Goal: Communication & Community: Share content

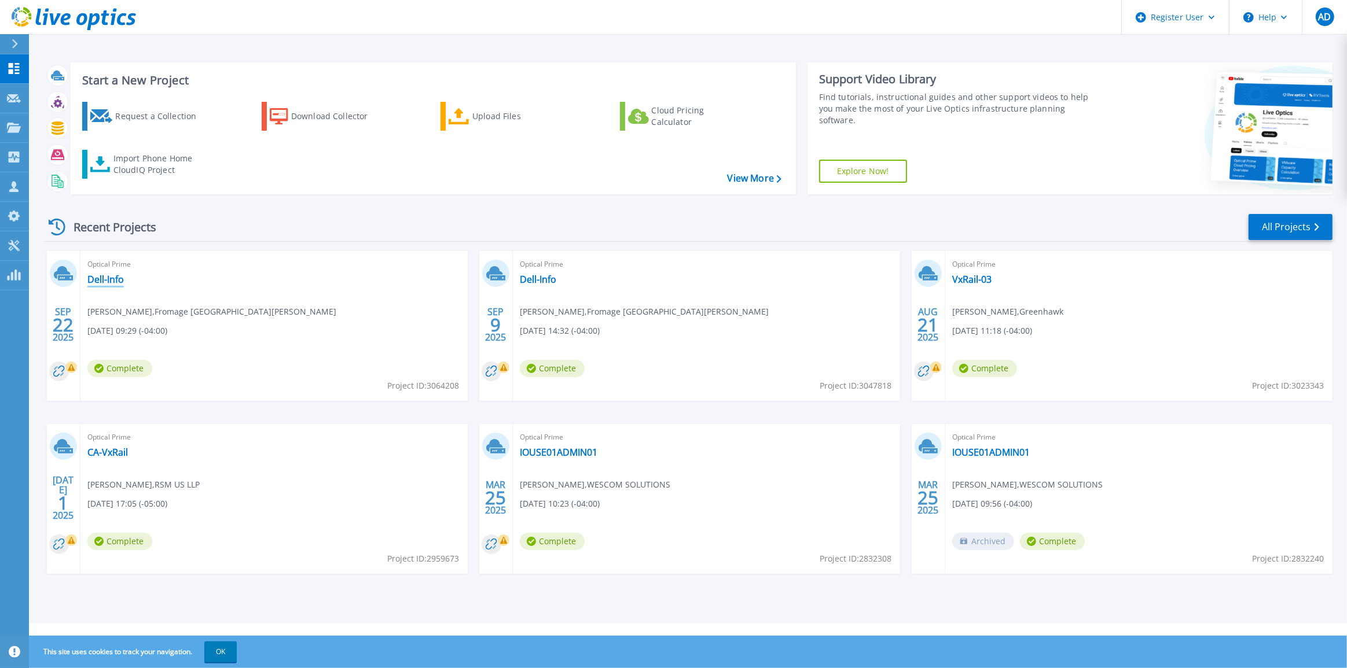
click at [95, 284] on link "Dell-Info" at bounding box center [105, 280] width 36 height 12
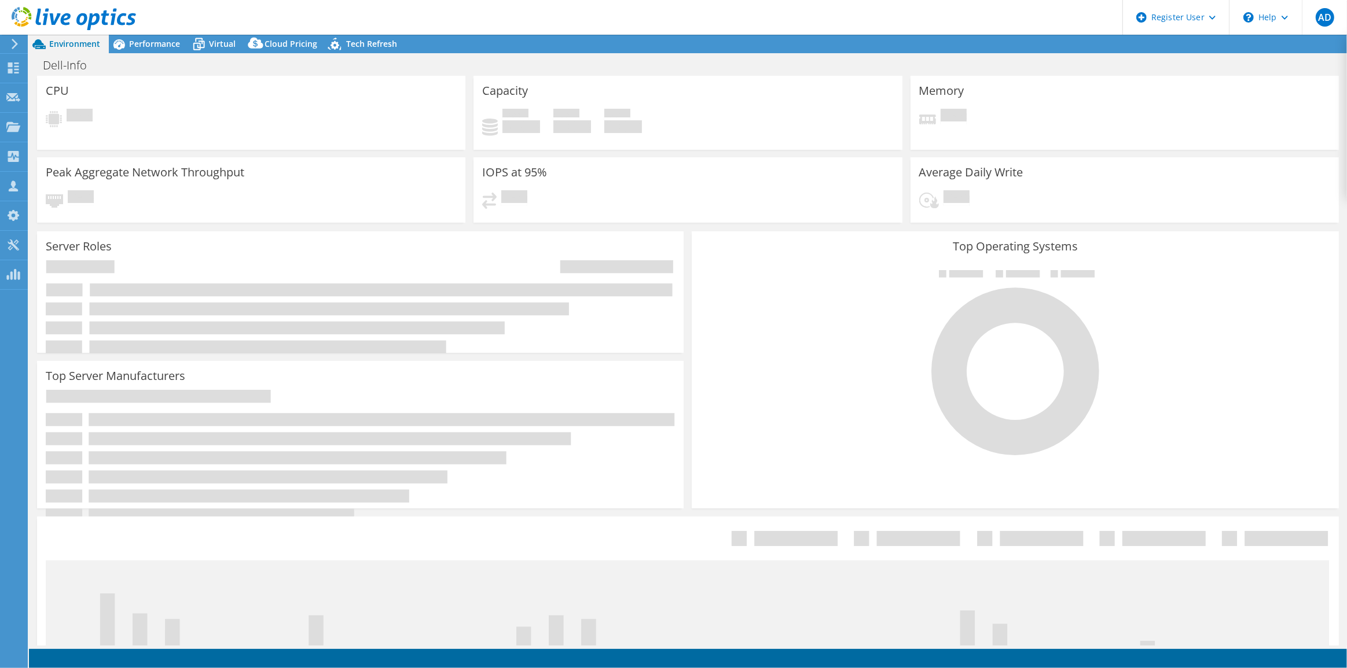
select select "USD"
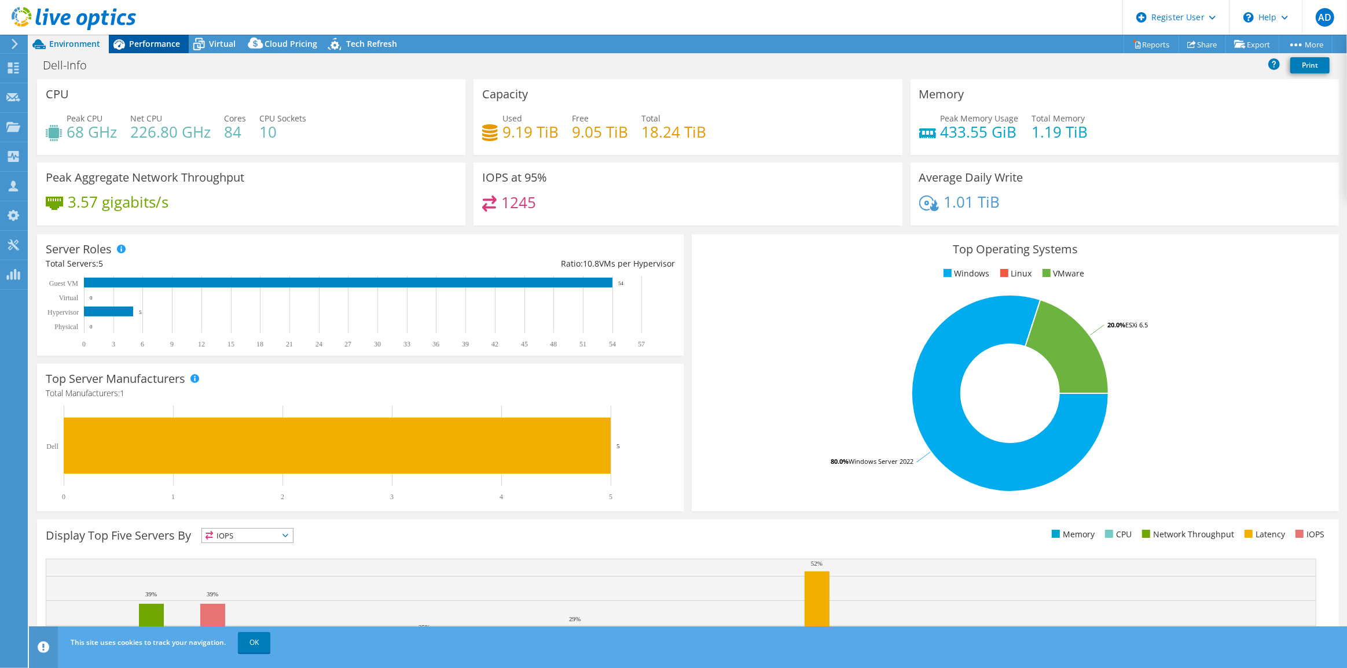
click at [173, 50] on div "Performance" at bounding box center [149, 44] width 80 height 19
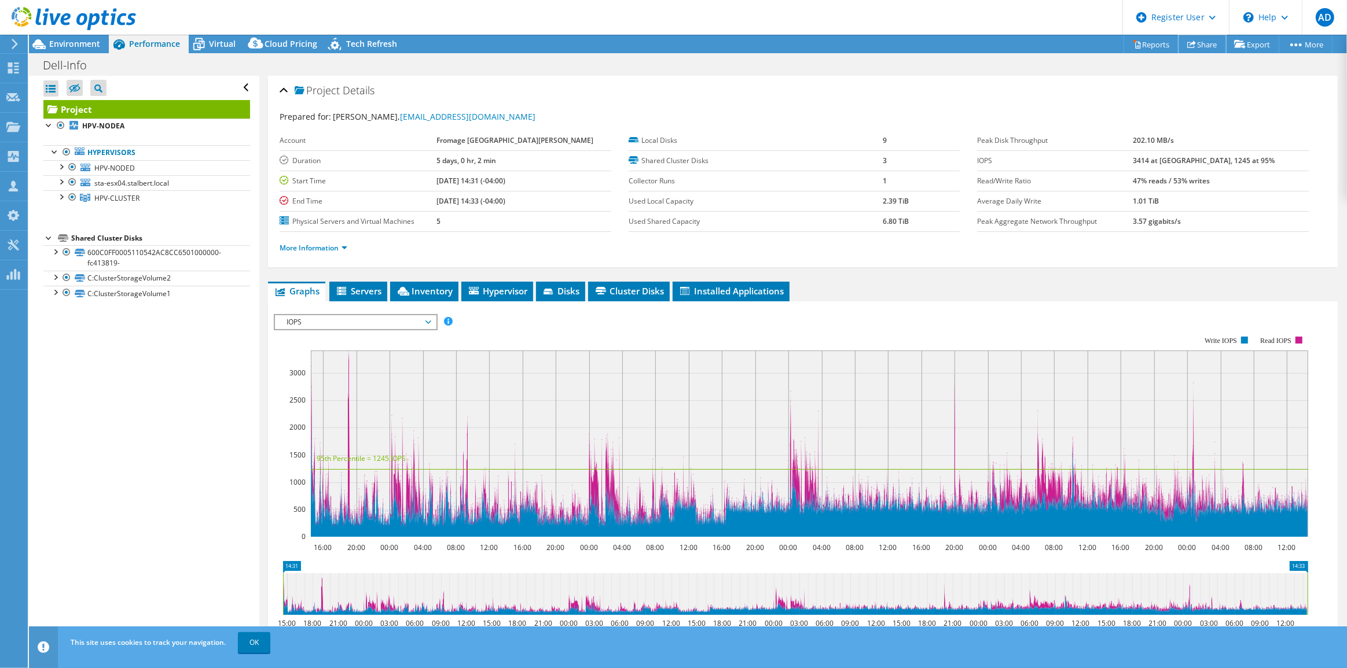
click at [1199, 35] on link "Share" at bounding box center [1201, 44] width 47 height 18
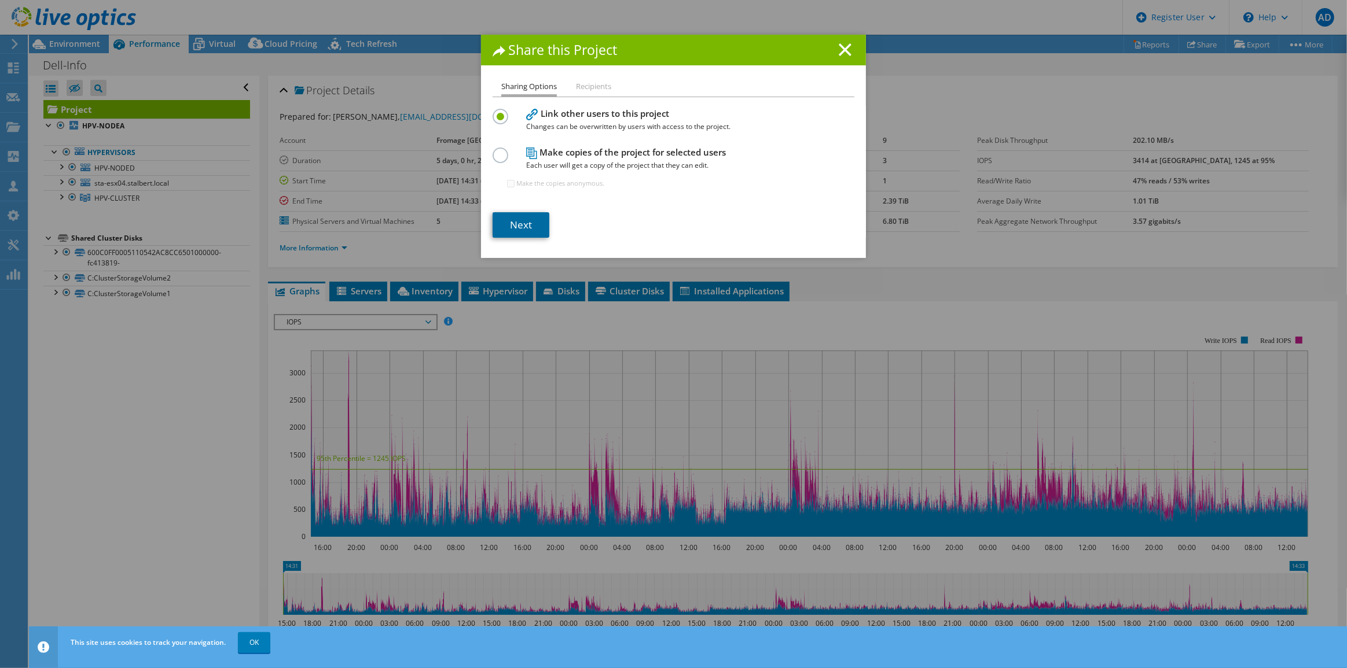
click at [539, 220] on link "Next" at bounding box center [520, 224] width 57 height 25
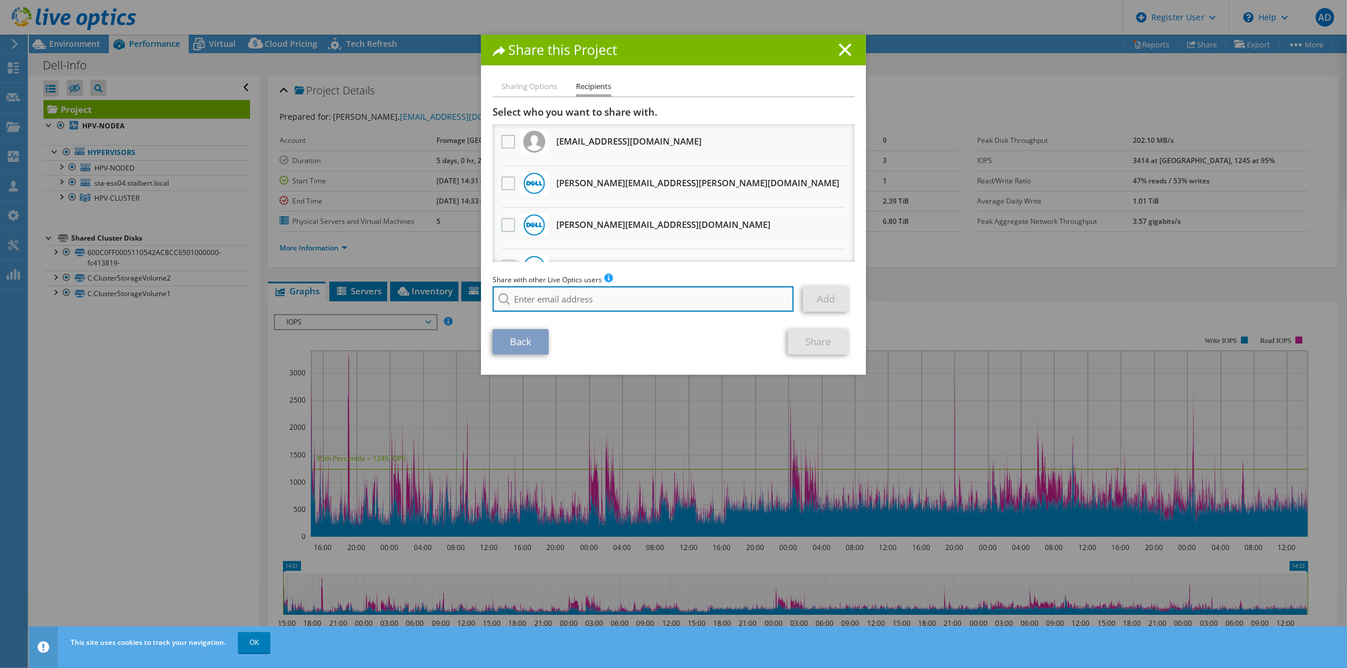
click at [637, 297] on input "search" at bounding box center [642, 298] width 301 height 25
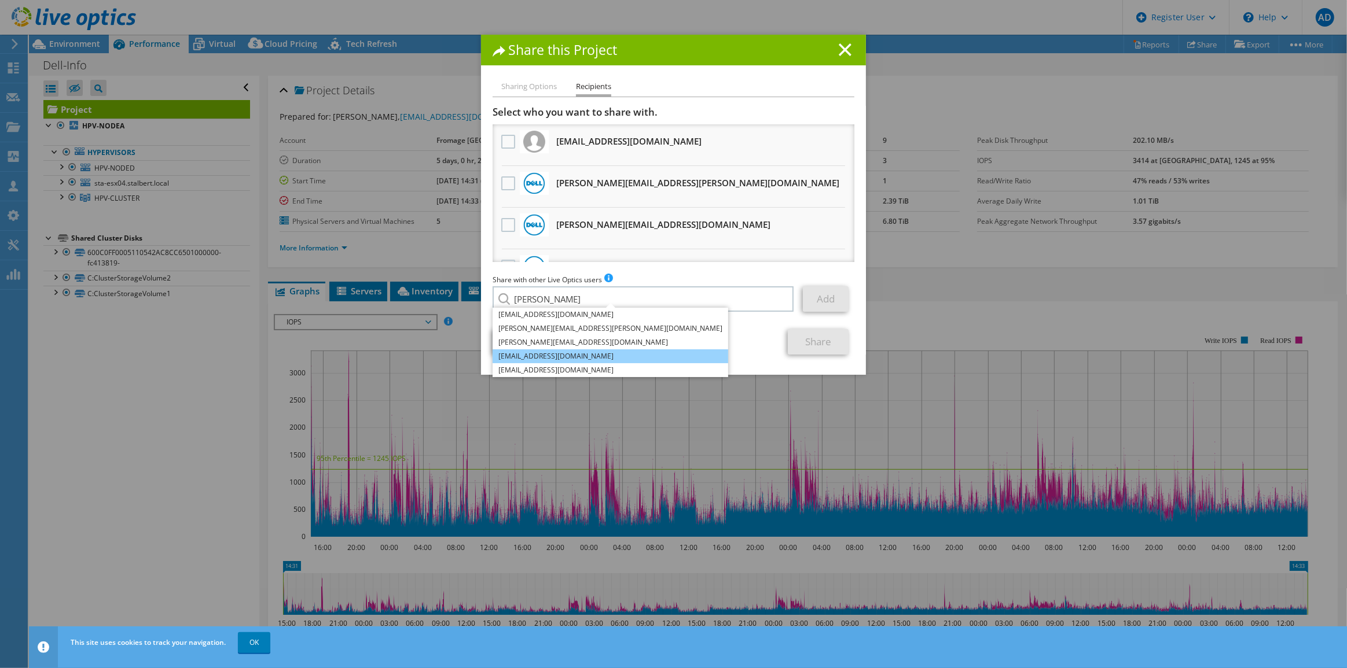
click at [599, 358] on li "[EMAIL_ADDRESS][DOMAIN_NAME]" at bounding box center [610, 357] width 236 height 14
type input "[EMAIL_ADDRESS][DOMAIN_NAME]"
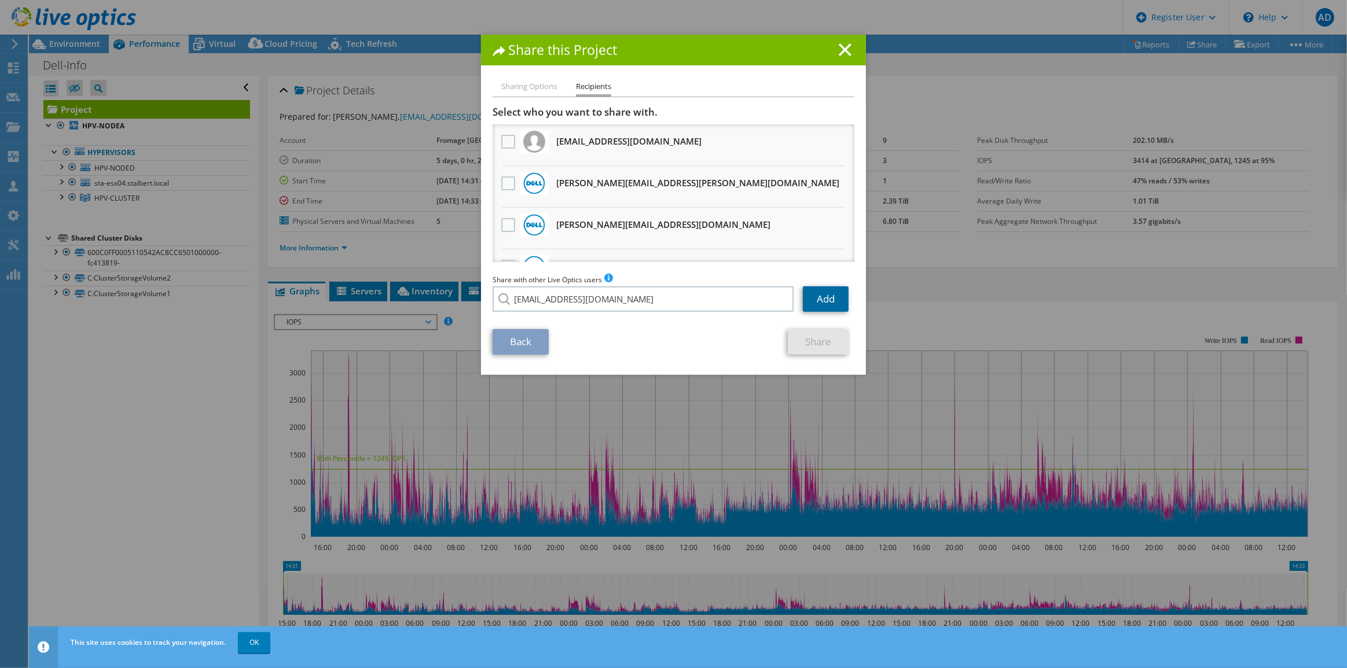
click at [822, 303] on link "Add" at bounding box center [826, 298] width 46 height 25
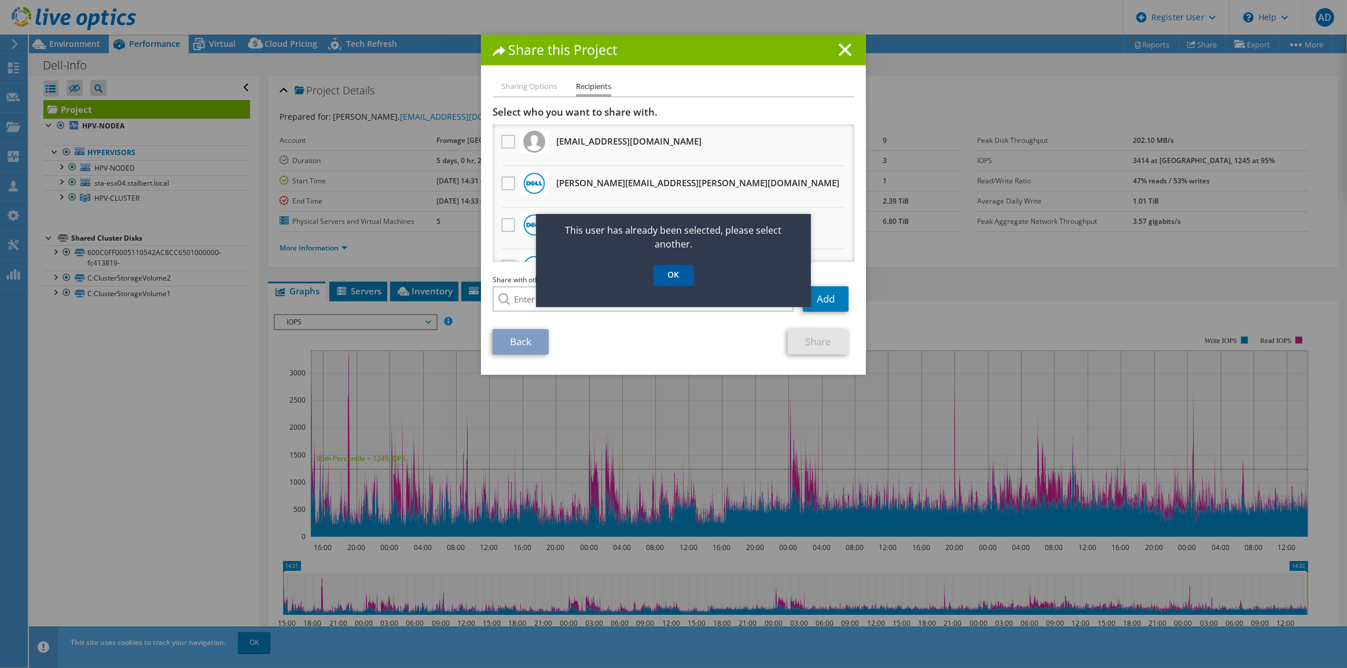
click at [679, 277] on link "OK" at bounding box center [673, 275] width 41 height 21
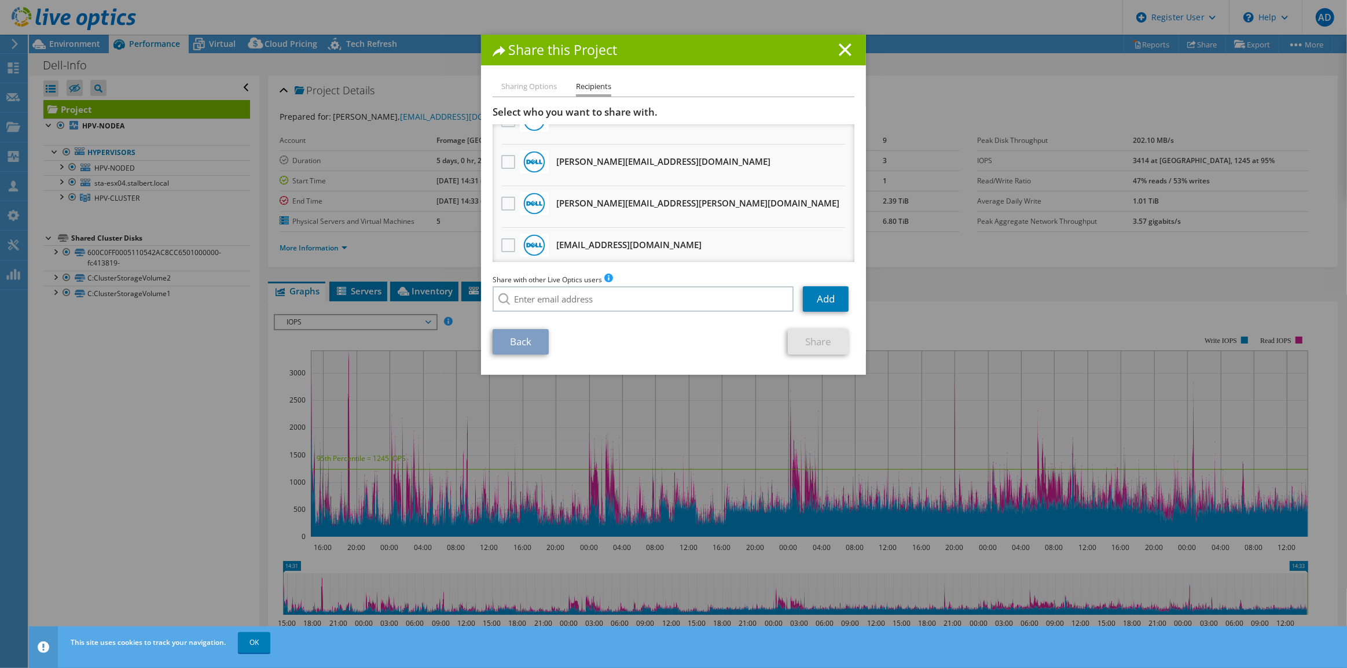
scroll to position [193, 0]
click at [501, 196] on label at bounding box center [509, 199] width 17 height 14
click at [0, 0] on input "checkbox" at bounding box center [0, 0] width 0 height 0
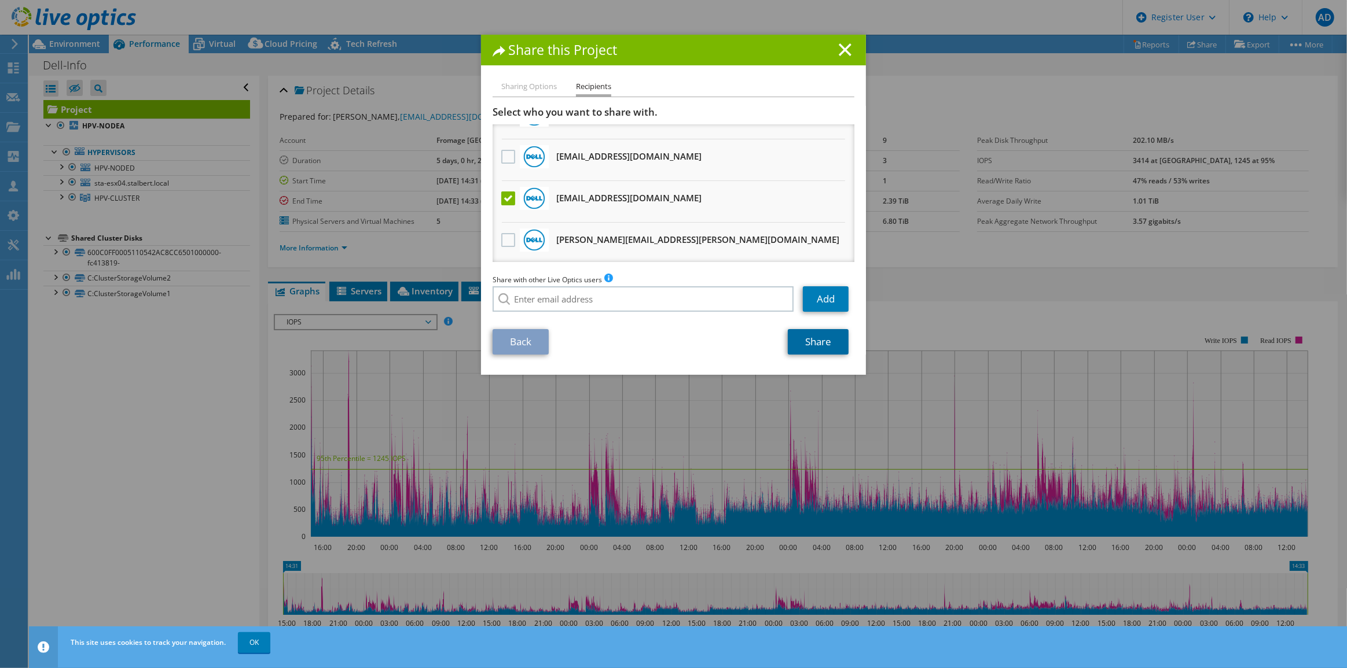
click at [822, 341] on link "Share" at bounding box center [818, 341] width 61 height 25
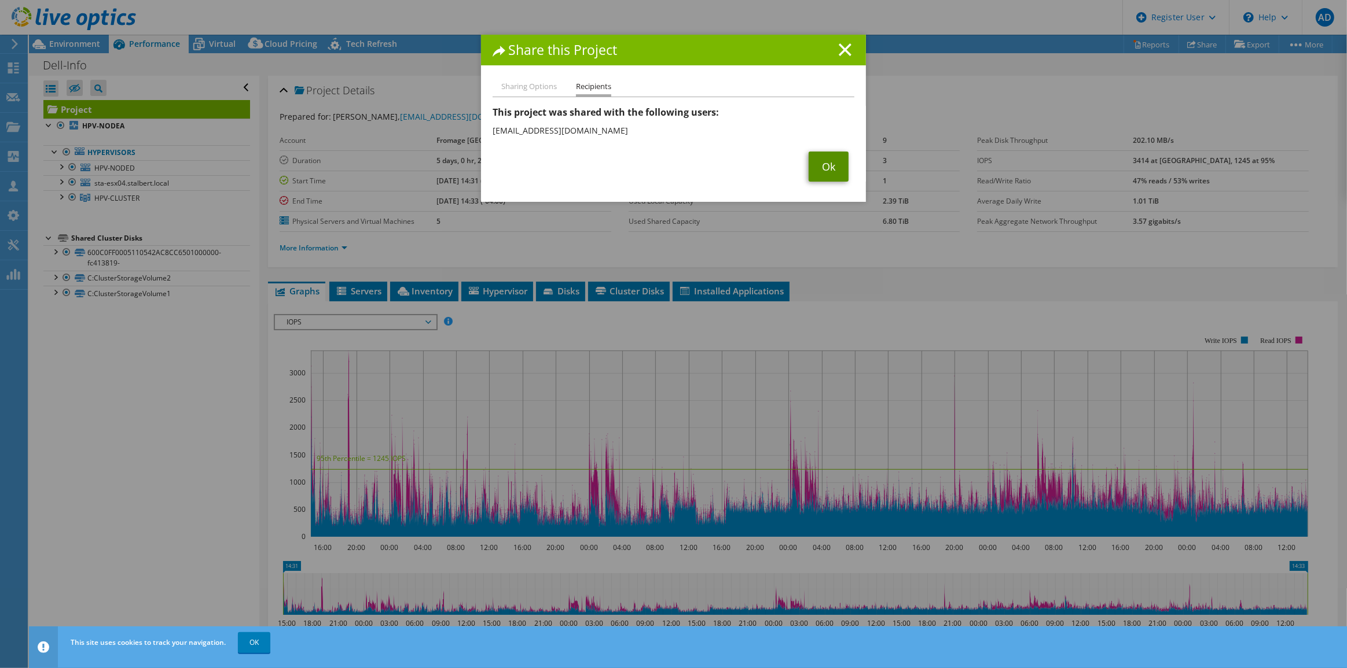
click at [830, 179] on link "Ok" at bounding box center [828, 167] width 40 height 30
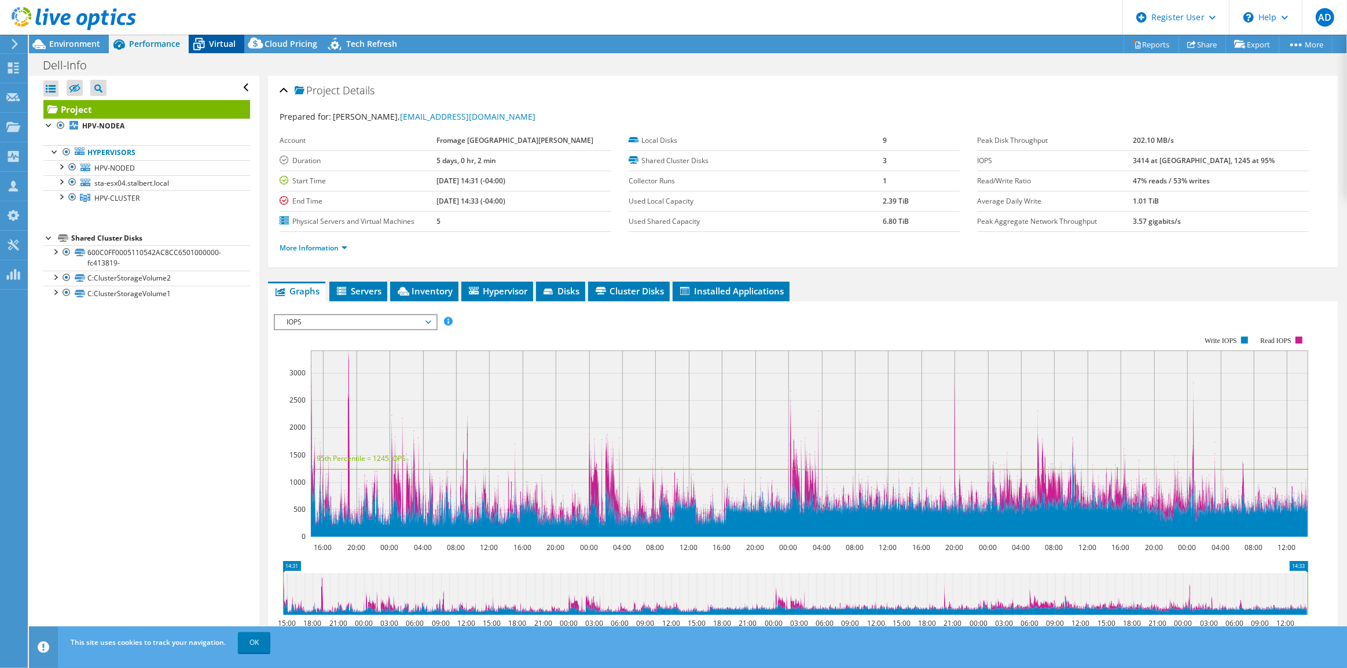
click at [204, 42] on icon at bounding box center [199, 44] width 20 height 20
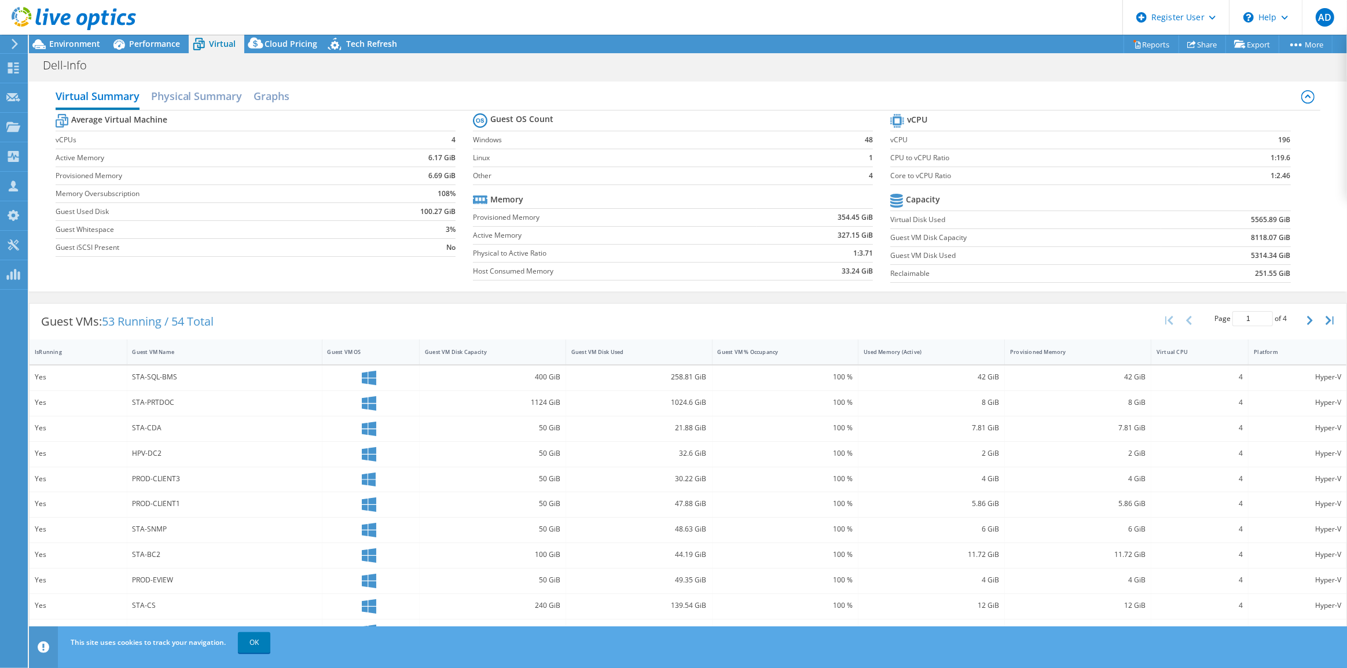
scroll to position [0, 0]
click at [63, 52] on div "Environment" at bounding box center [69, 44] width 80 height 19
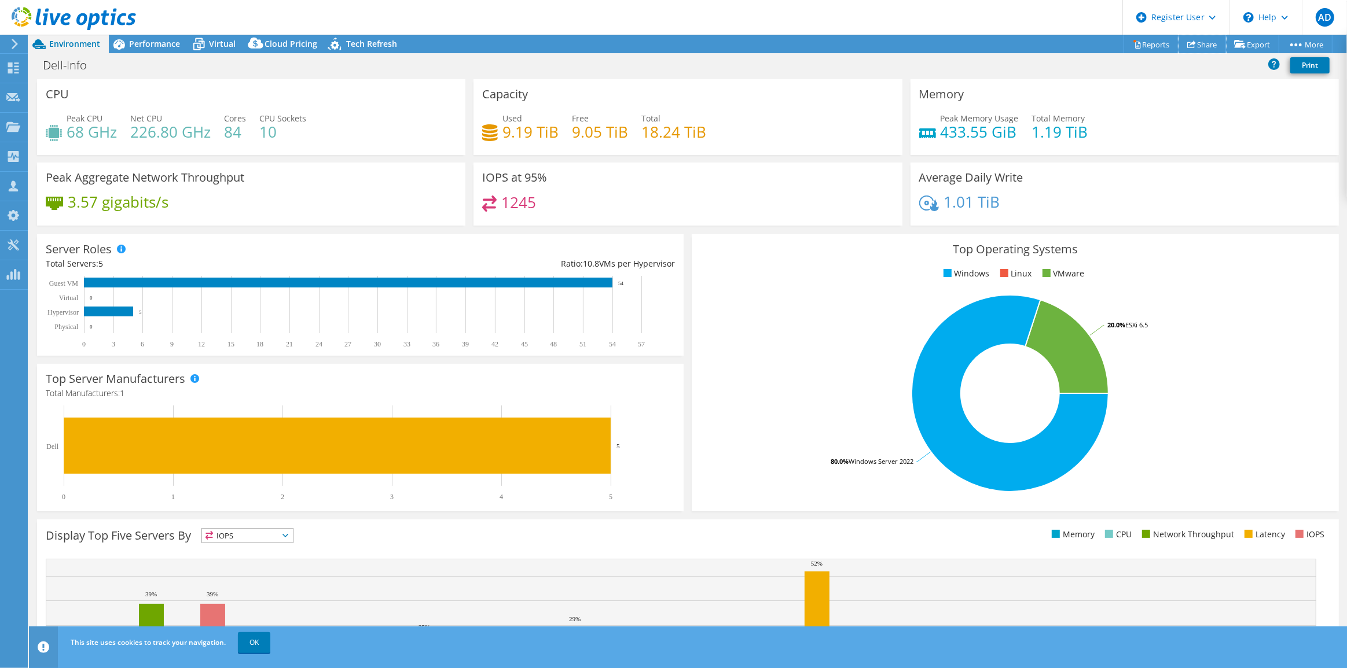
drag, startPoint x: 1199, startPoint y: 45, endPoint x: 1194, endPoint y: 57, distance: 13.8
click at [1199, 45] on link "Share" at bounding box center [1201, 44] width 47 height 18
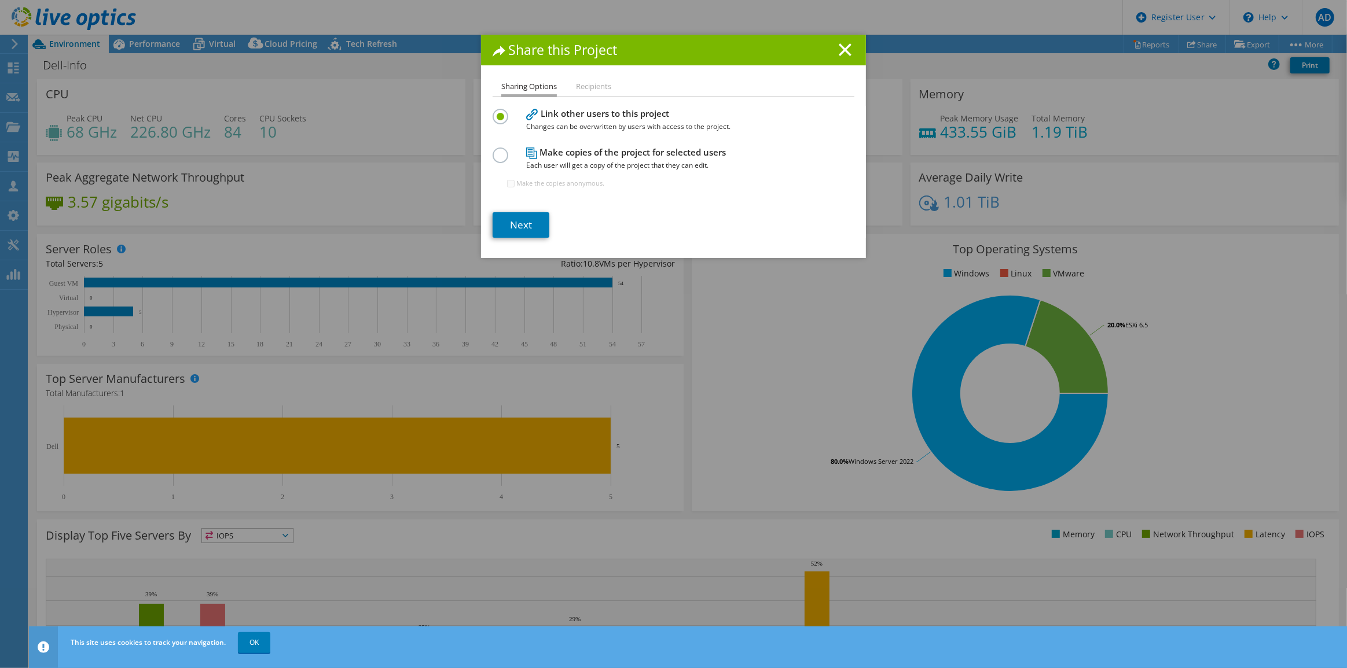
click at [830, 54] on h1 "Share this Project" at bounding box center [673, 49] width 362 height 13
click at [839, 55] on line at bounding box center [845, 50] width 12 height 12
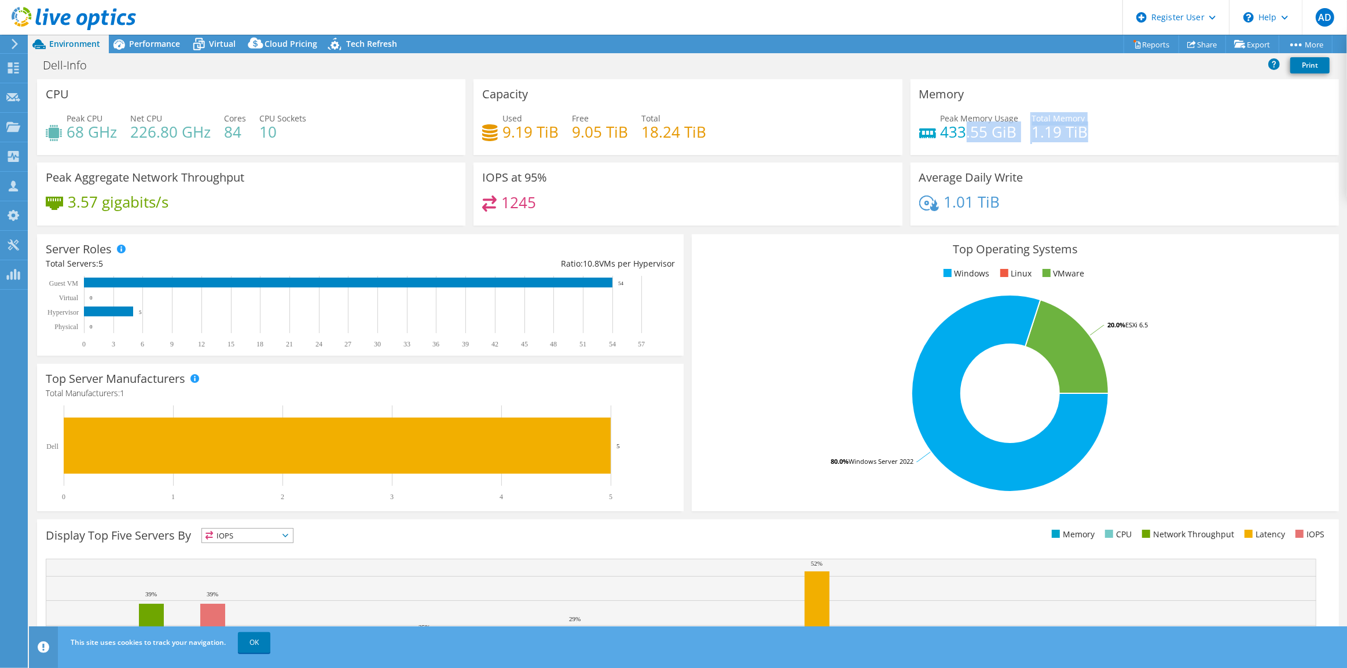
drag, startPoint x: 1112, startPoint y: 141, endPoint x: 961, endPoint y: 139, distance: 151.6
click at [961, 139] on div "Peak Memory Usage 433.55 GiB Total Memory 1.19 TiB" at bounding box center [1124, 131] width 411 height 38
click at [718, 133] on div "Used 9.19 TiB Free 9.05 TiB Total 18.24 TiB" at bounding box center [687, 131] width 411 height 38
drag, startPoint x: 718, startPoint y: 133, endPoint x: 640, endPoint y: 137, distance: 78.2
click at [640, 137] on div "Used 9.19 TiB Free 9.05 TiB Total 18.24 TiB" at bounding box center [687, 131] width 411 height 38
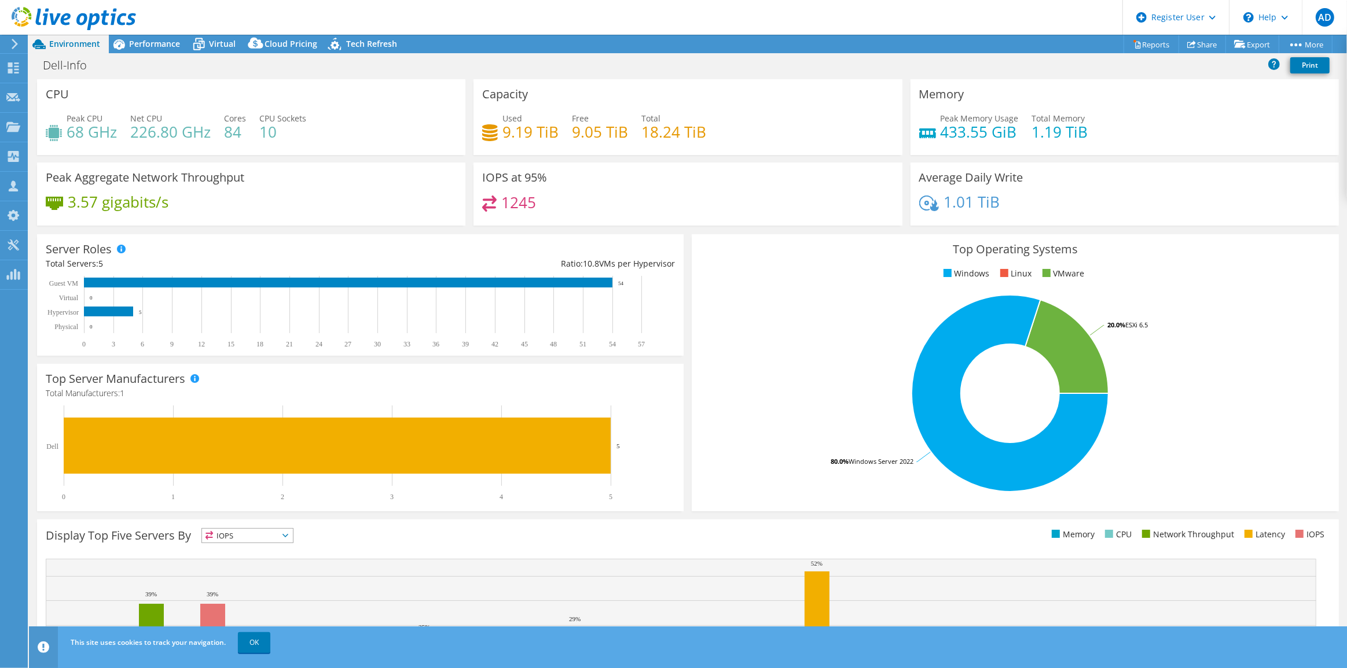
click at [872, 66] on div "Dell-Info Print" at bounding box center [688, 64] width 1318 height 21
click at [105, 311] on rect at bounding box center [108, 312] width 49 height 10
click at [178, 36] on div "Performance" at bounding box center [149, 44] width 80 height 19
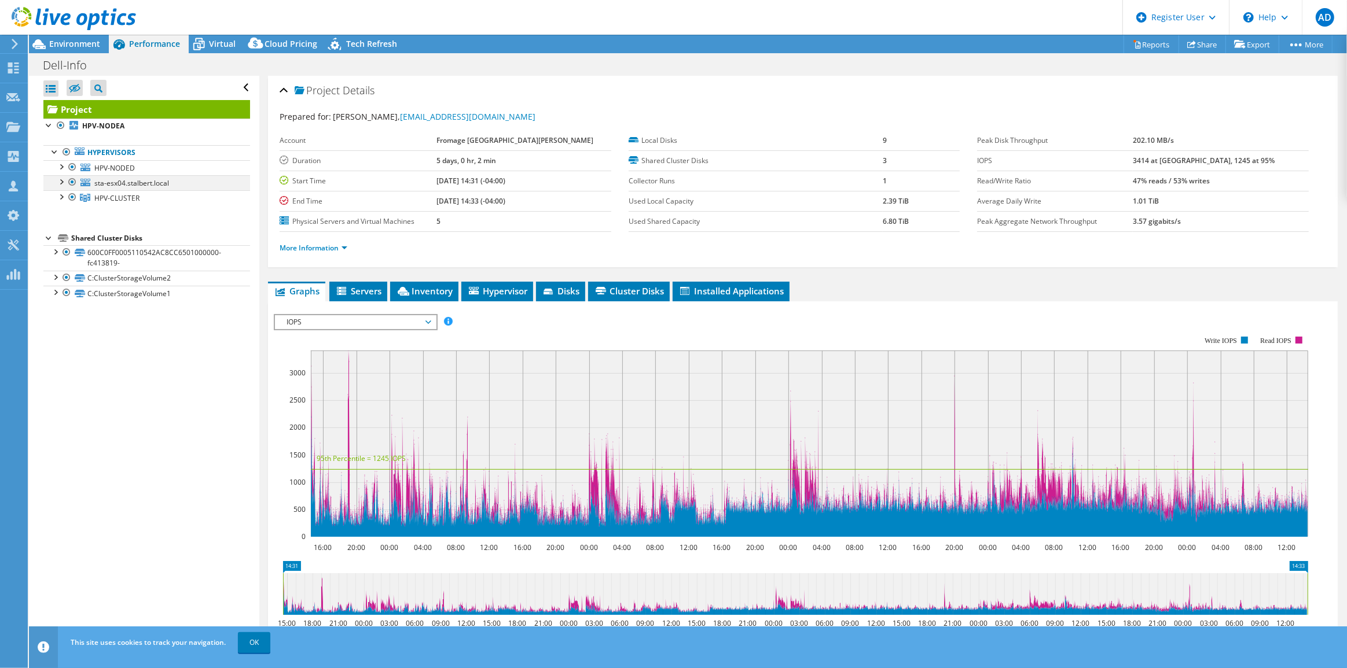
click at [59, 181] on div at bounding box center [61, 181] width 12 height 12
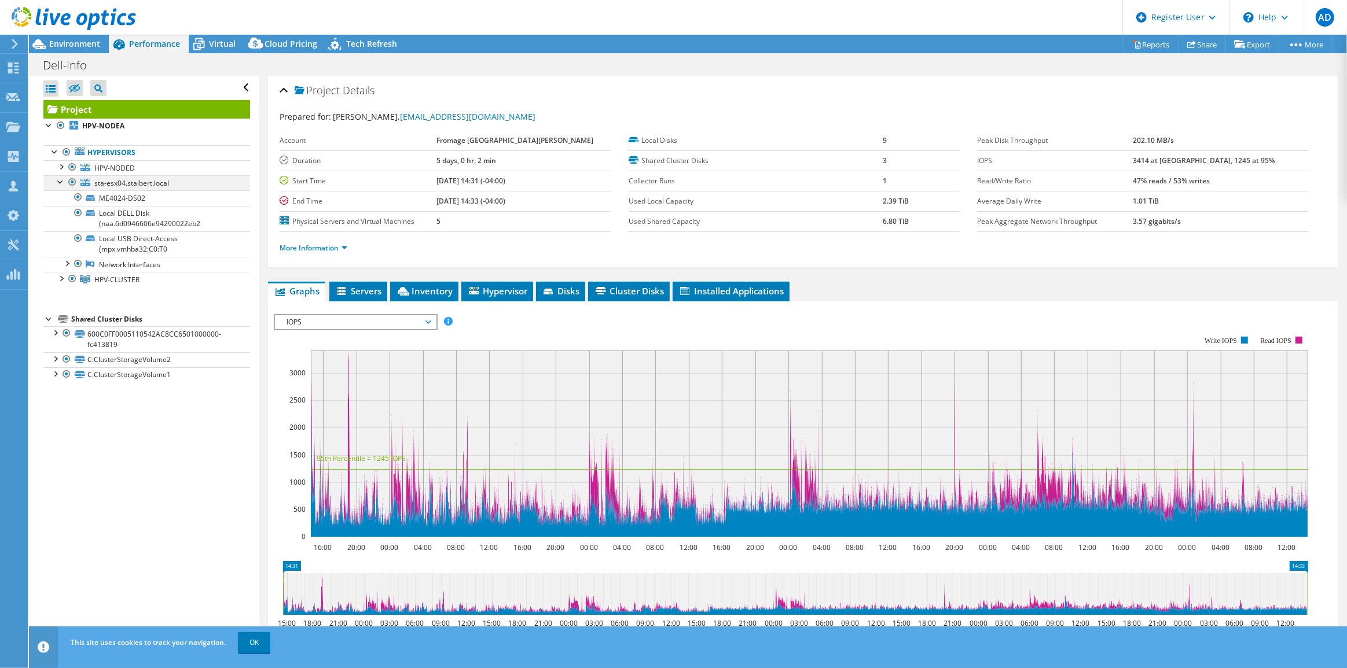
click at [62, 182] on div at bounding box center [61, 181] width 12 height 12
